Goal: Task Accomplishment & Management: Use online tool/utility

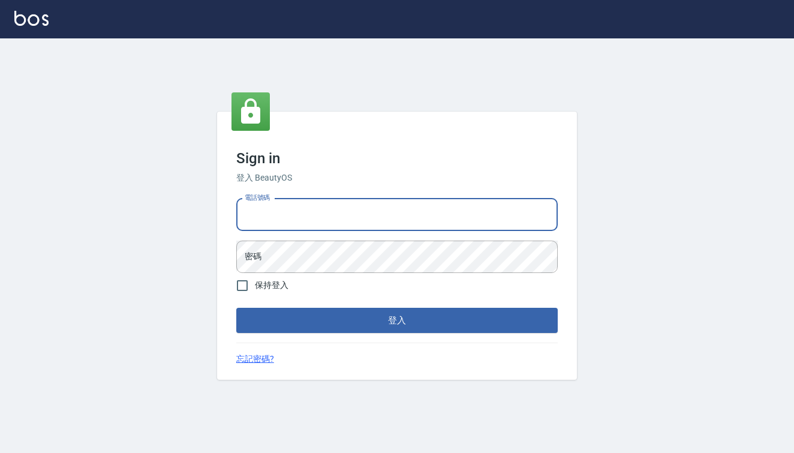
type input "0426657991"
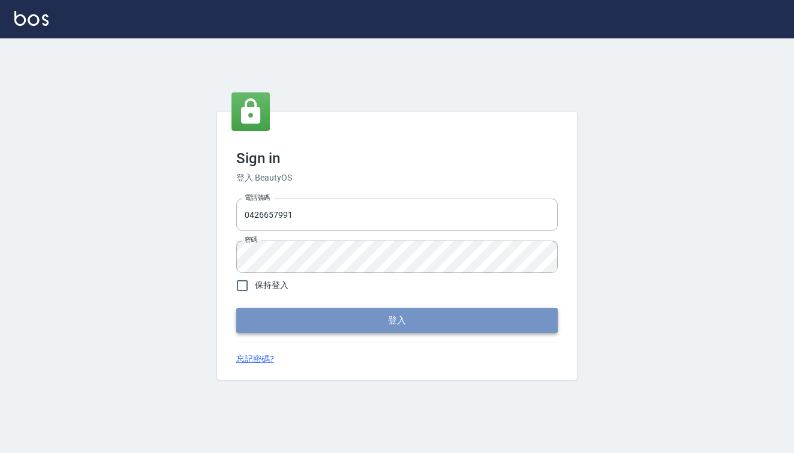
click at [310, 325] on button "登入" at bounding box center [397, 320] width 322 height 25
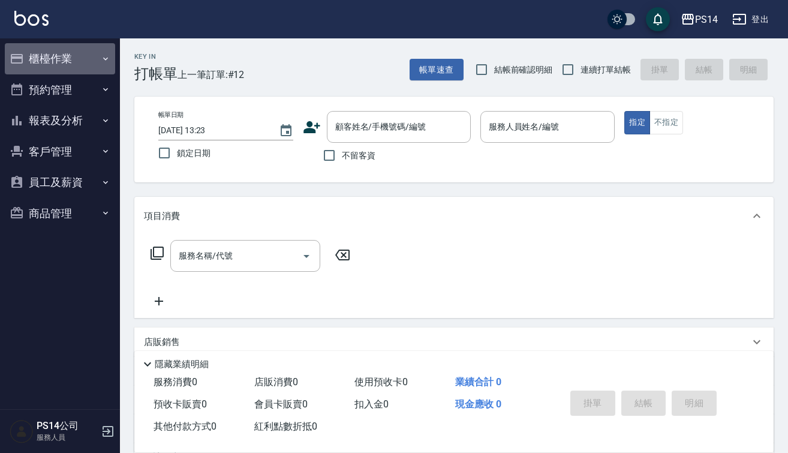
click at [47, 51] on button "櫃檯作業" at bounding box center [60, 58] width 110 height 31
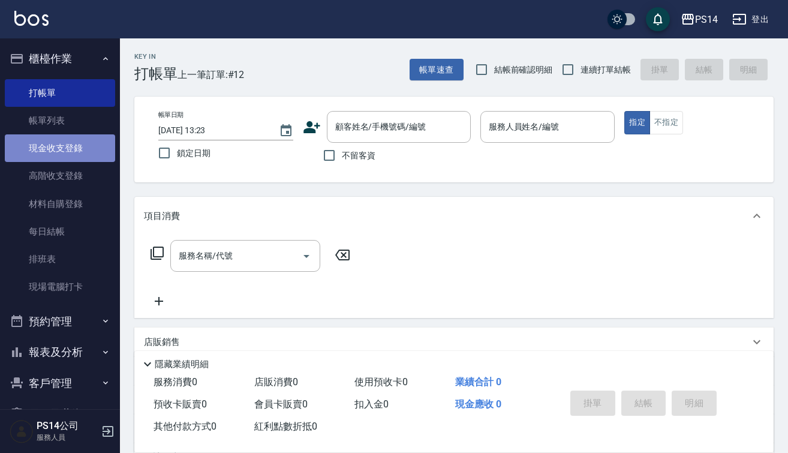
click at [62, 151] on link "現金收支登錄" at bounding box center [60, 148] width 110 height 28
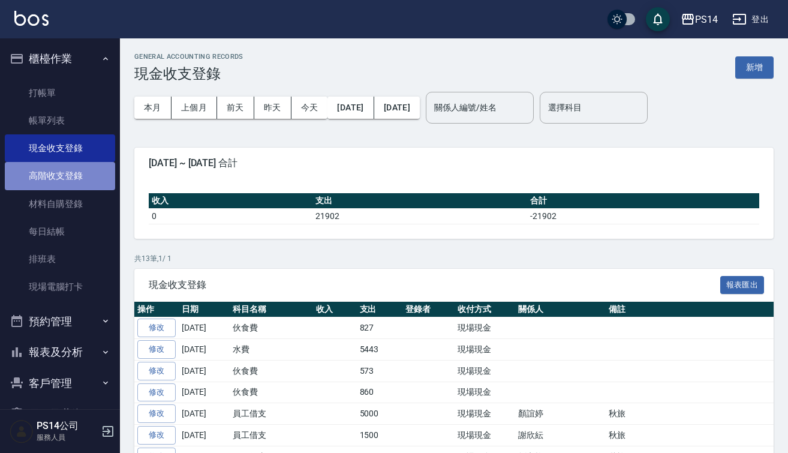
click at [68, 164] on link "高階收支登錄" at bounding box center [60, 176] width 110 height 28
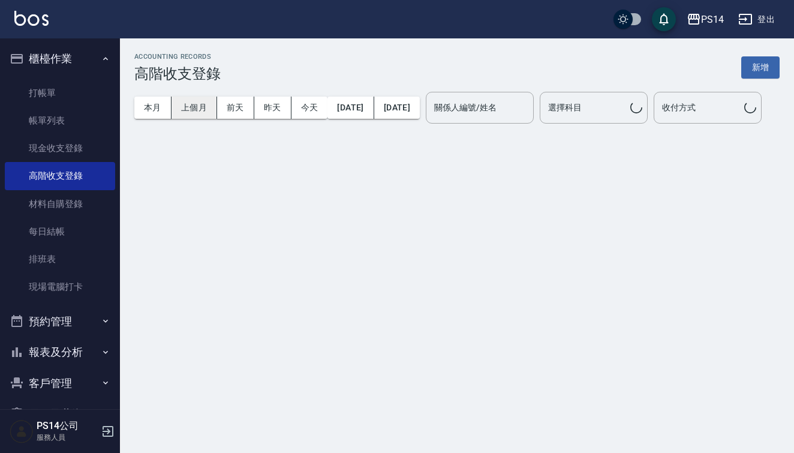
click at [184, 98] on button "上個月" at bounding box center [195, 108] width 46 height 22
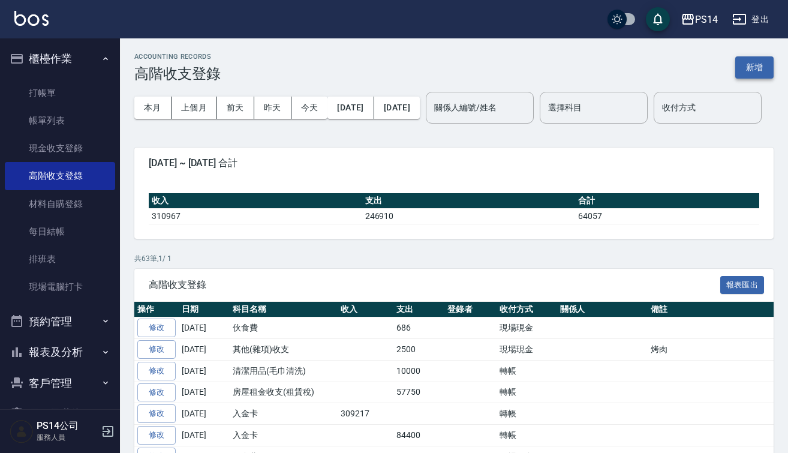
click at [767, 64] on button "新增" at bounding box center [755, 67] width 38 height 22
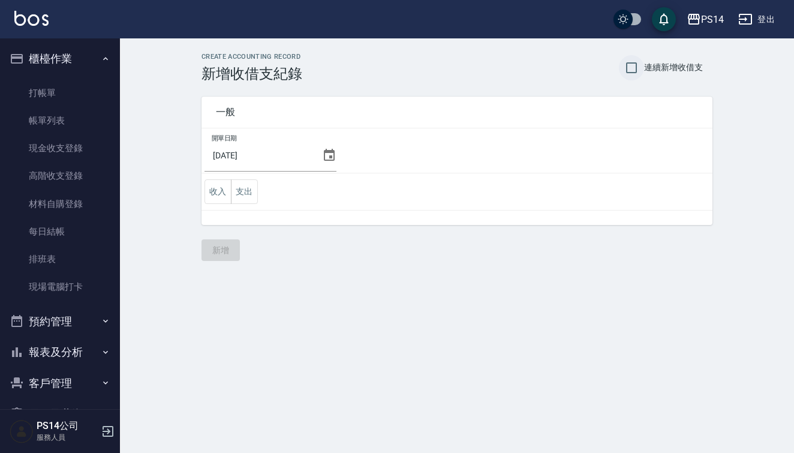
click at [638, 71] on input "連續新增收借支" at bounding box center [631, 67] width 25 height 25
checkbox input "true"
click at [324, 151] on icon at bounding box center [329, 155] width 11 height 12
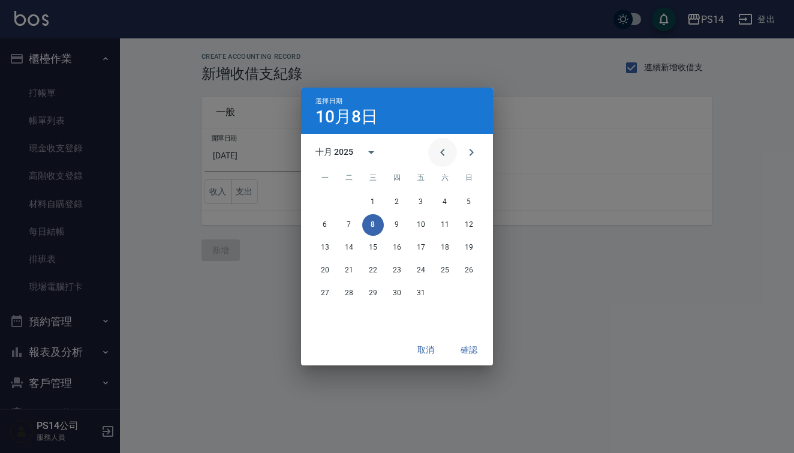
click at [435, 152] on button "Previous month" at bounding box center [442, 152] width 29 height 29
click at [349, 293] on button "30" at bounding box center [349, 294] width 22 height 22
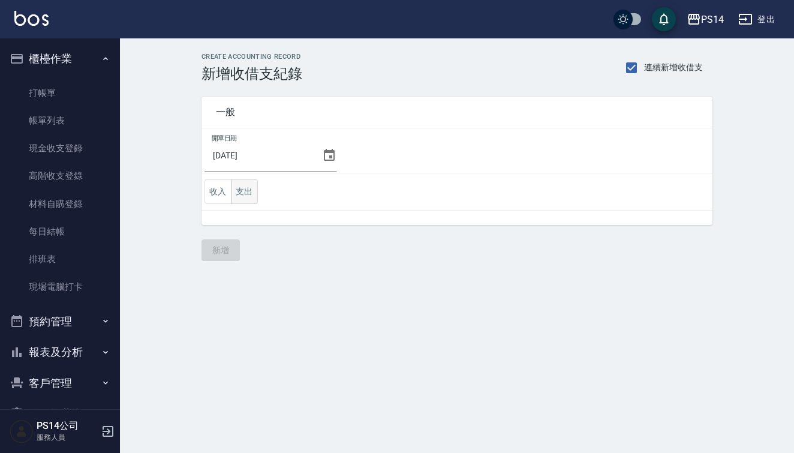
click at [239, 187] on button "支出" at bounding box center [244, 191] width 27 height 25
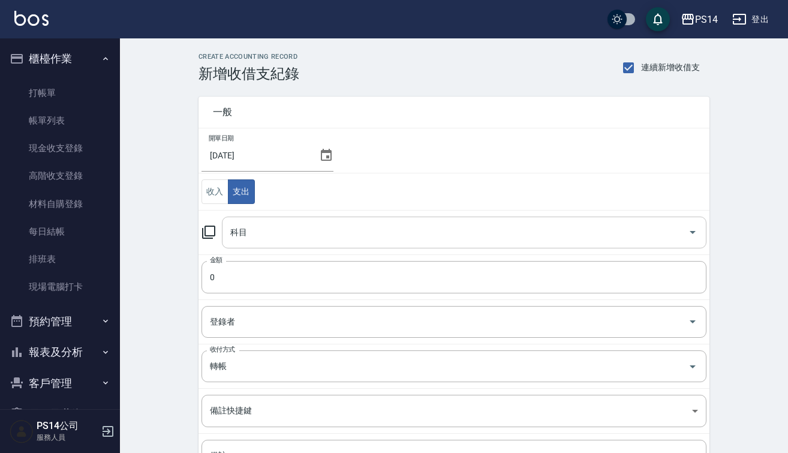
click at [287, 237] on input "科目" at bounding box center [455, 232] width 456 height 21
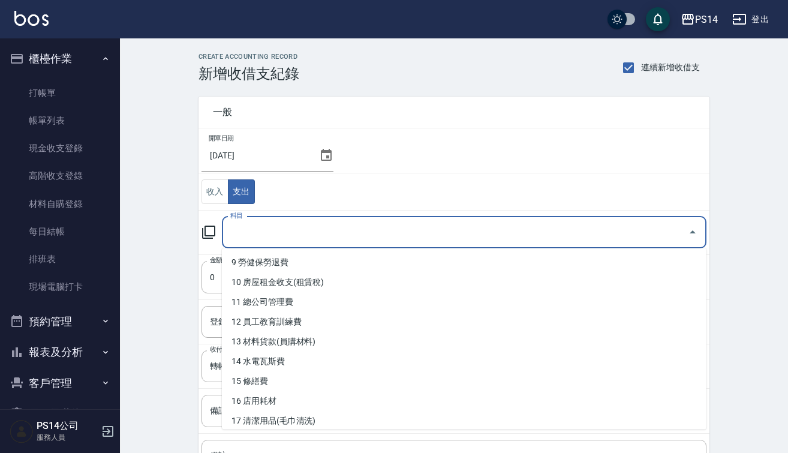
scroll to position [198, 0]
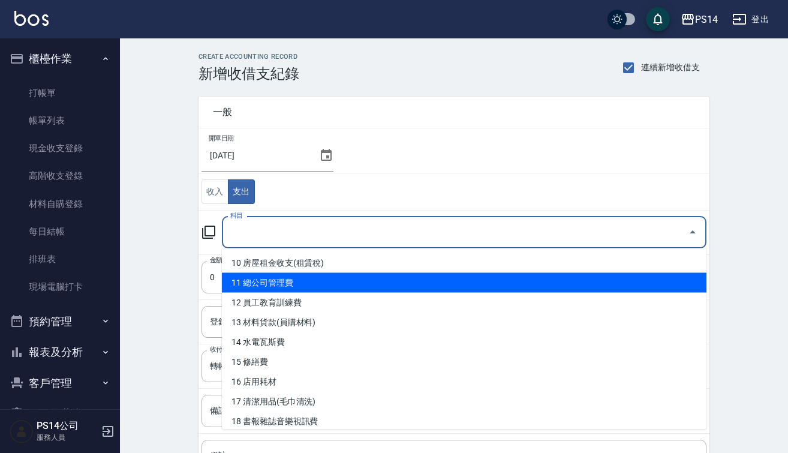
click at [310, 286] on li "11 總公司管理費" at bounding box center [464, 283] width 485 height 20
type input "11 總公司管理費"
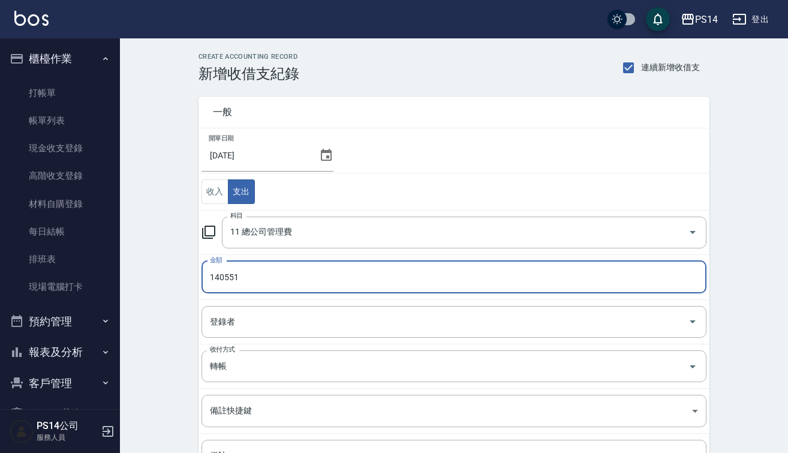
type input "140551"
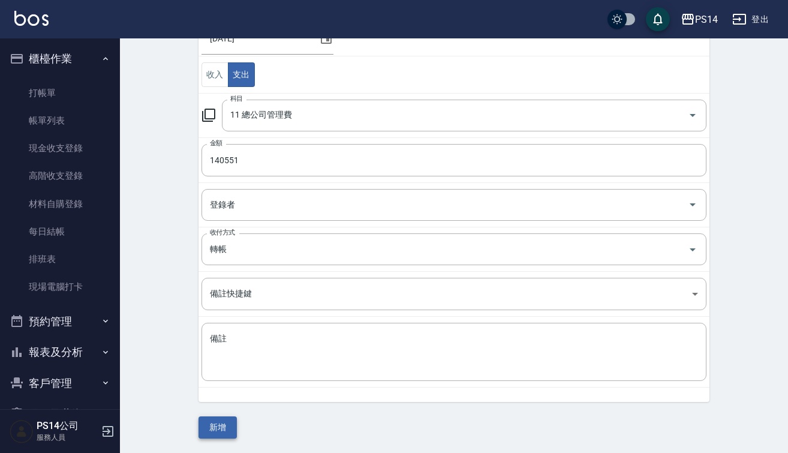
scroll to position [116, 0]
click at [225, 426] on button "新增" at bounding box center [218, 428] width 38 height 22
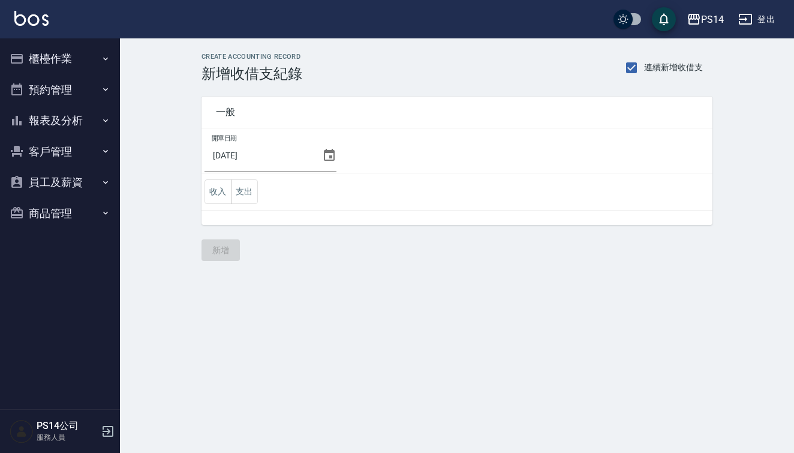
click at [237, 218] on div "開單日期 2025/09/30 收入 支出" at bounding box center [457, 176] width 511 height 97
click at [238, 198] on button "支出" at bounding box center [244, 191] width 27 height 25
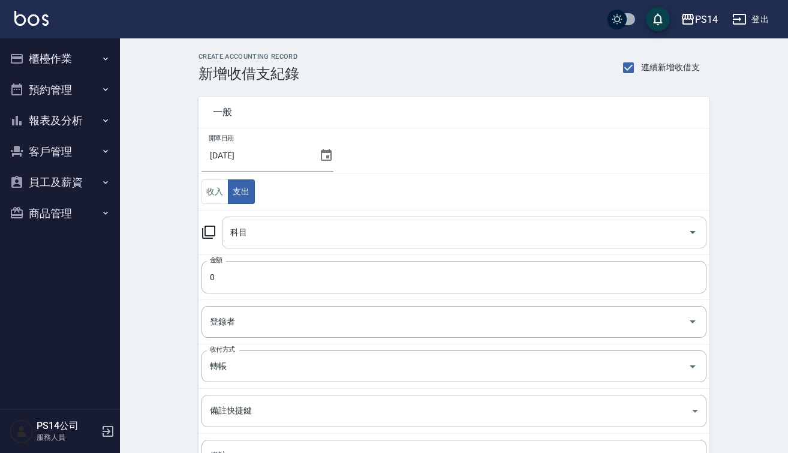
click at [259, 228] on input "科目" at bounding box center [455, 232] width 456 height 21
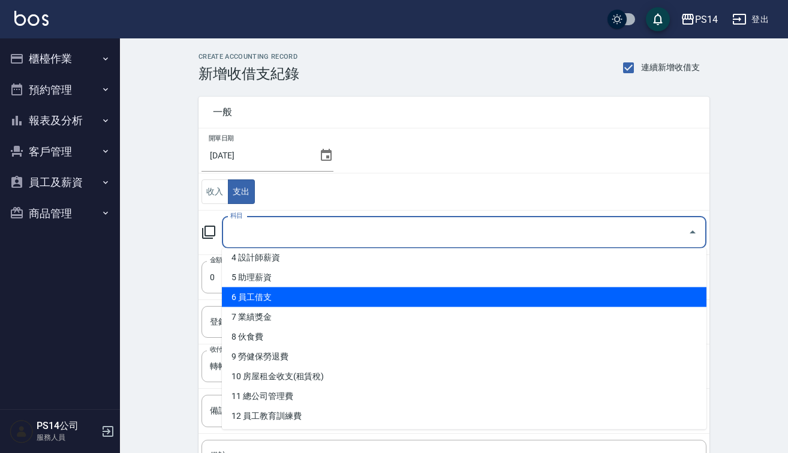
scroll to position [91, 0]
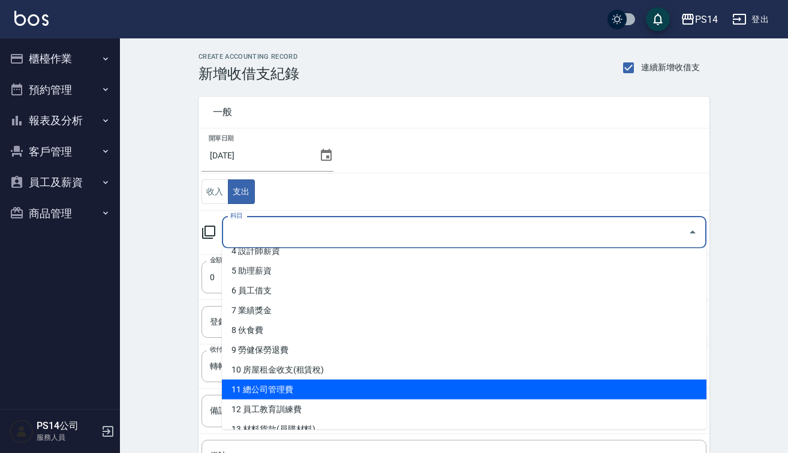
click at [271, 389] on li "11 總公司管理費" at bounding box center [464, 390] width 485 height 20
type input "11 總公司管理費"
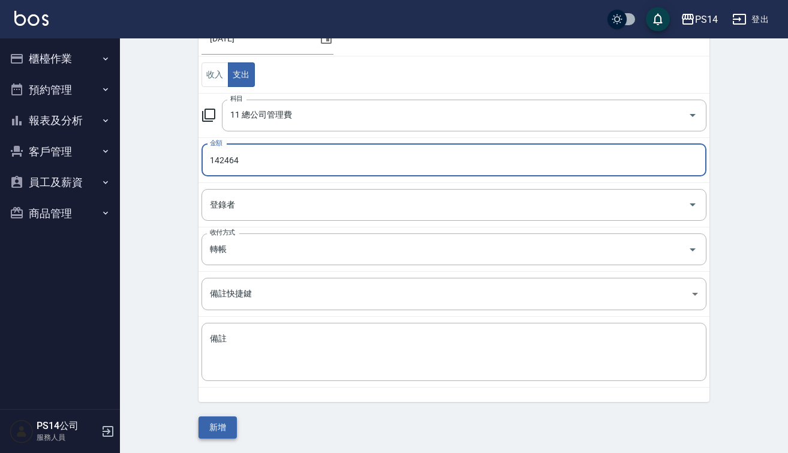
scroll to position [116, 0]
type input "142464"
click at [223, 425] on button "新增" at bounding box center [218, 428] width 38 height 22
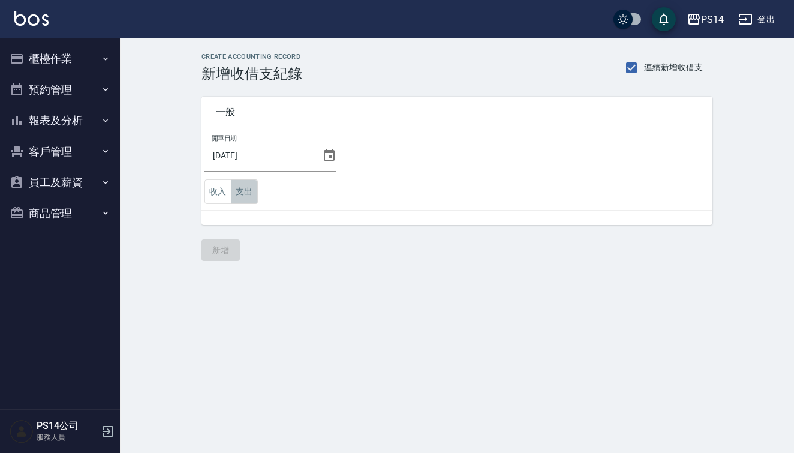
click at [247, 190] on button "支出" at bounding box center [244, 191] width 27 height 25
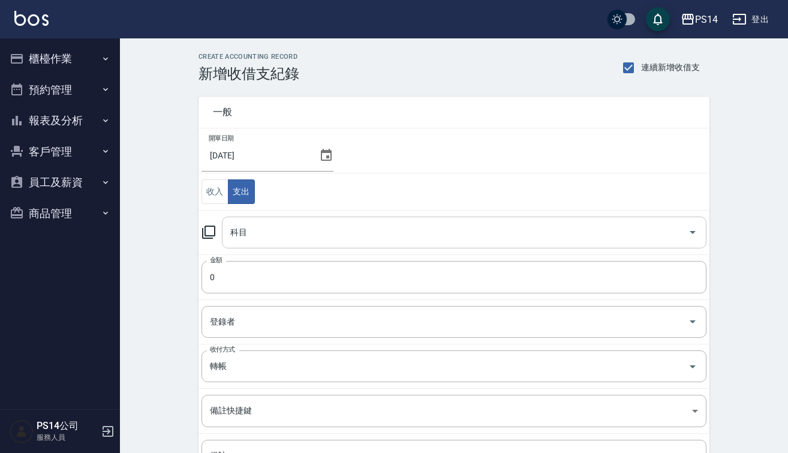
click at [300, 241] on input "科目" at bounding box center [455, 232] width 456 height 21
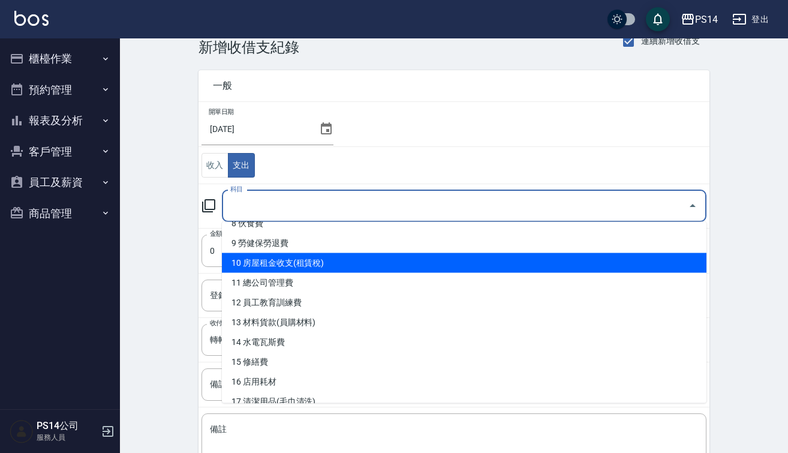
scroll to position [181, 0]
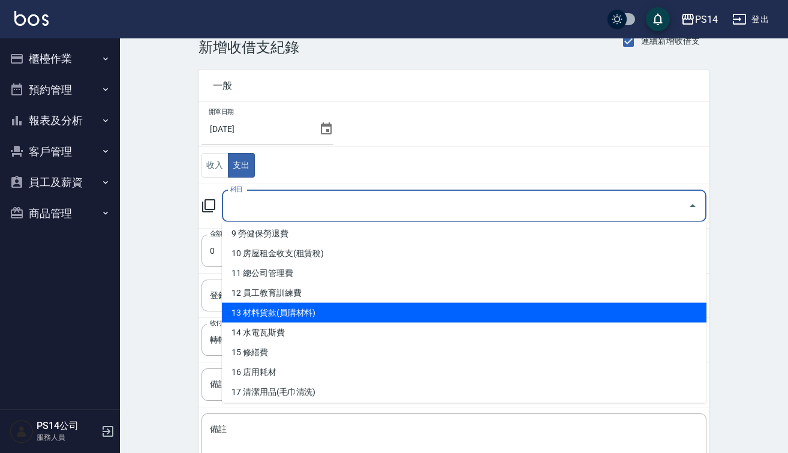
click at [313, 314] on li "13 材料貨款(員購材料)" at bounding box center [464, 313] width 485 height 20
type input "13 材料貨款(員購材料)"
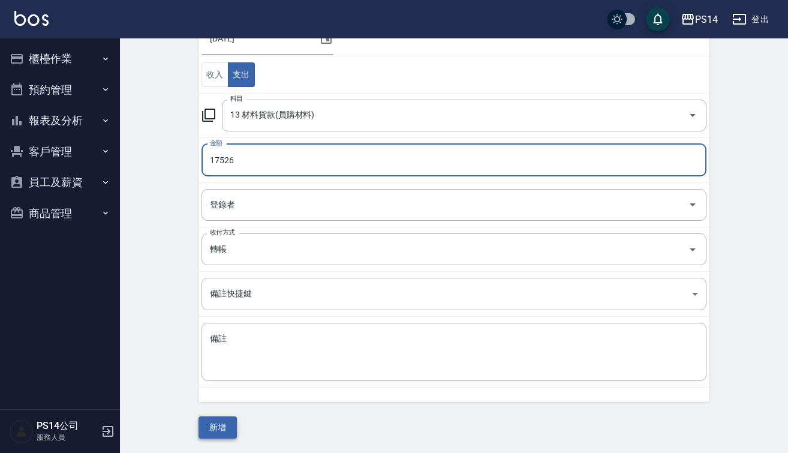
scroll to position [116, 0]
type input "17526"
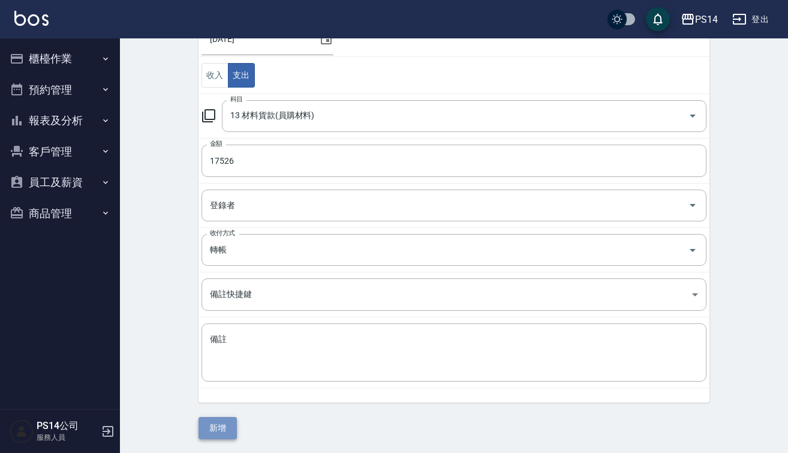
click at [227, 437] on button "新增" at bounding box center [218, 428] width 38 height 22
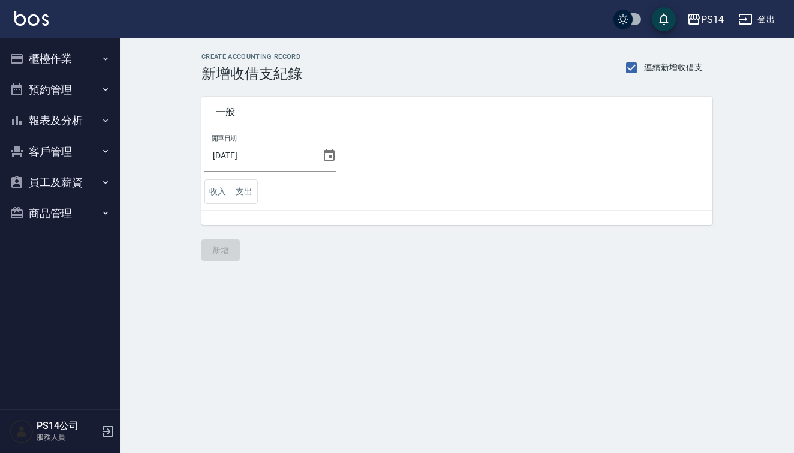
click at [85, 120] on button "報表及分析" at bounding box center [60, 120] width 110 height 31
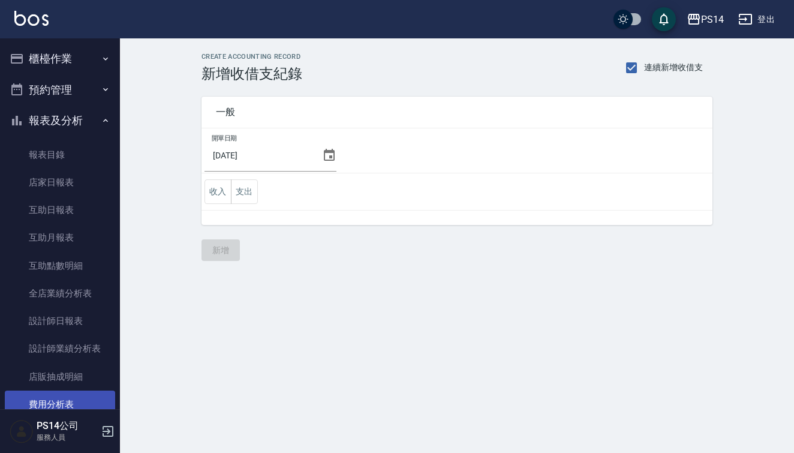
click at [72, 391] on link "費用分析表" at bounding box center [60, 405] width 110 height 28
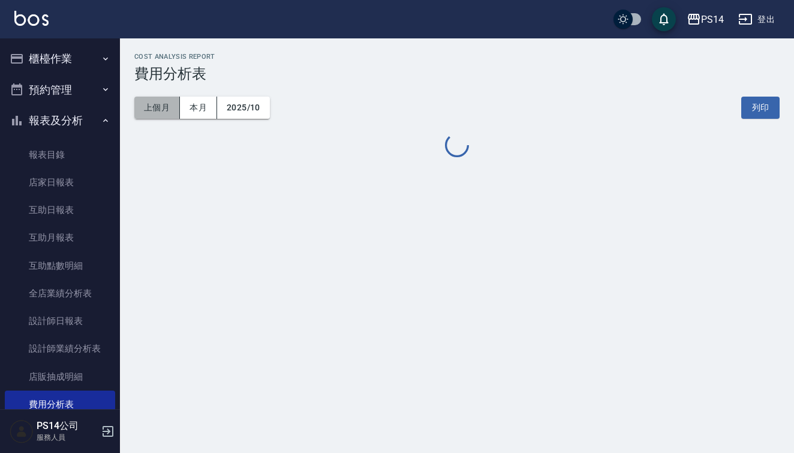
click at [165, 109] on button "上個月" at bounding box center [157, 108] width 46 height 22
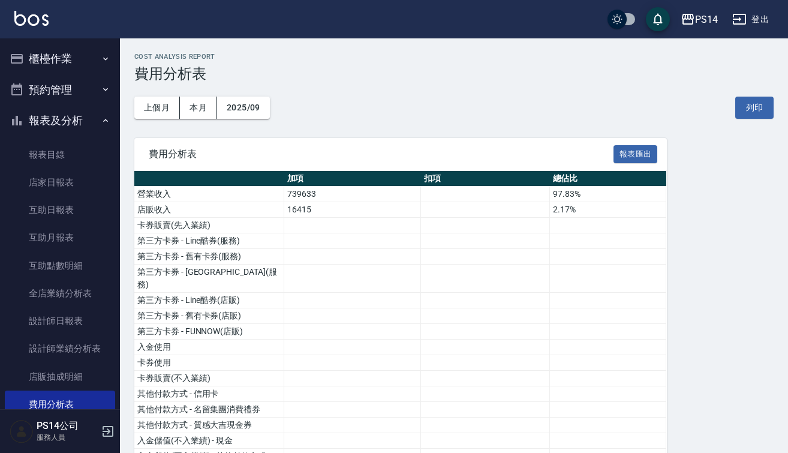
click at [91, 20] on div "PS14 登出" at bounding box center [394, 19] width 788 height 38
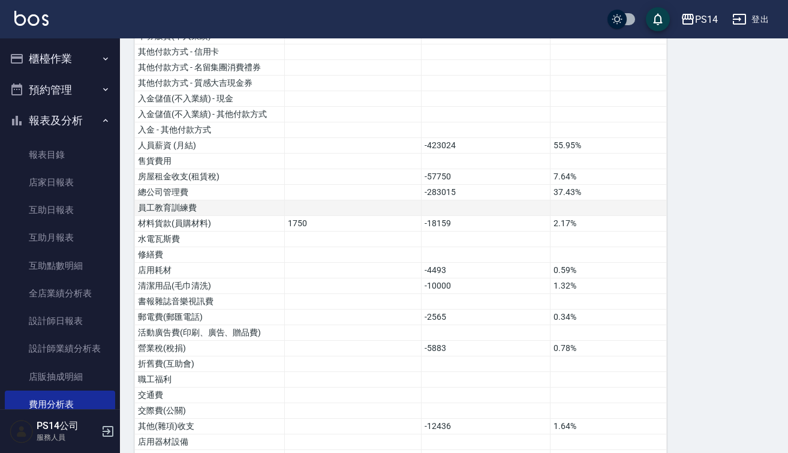
scroll to position [365, 0]
